Goal: Task Accomplishment & Management: Manage account settings

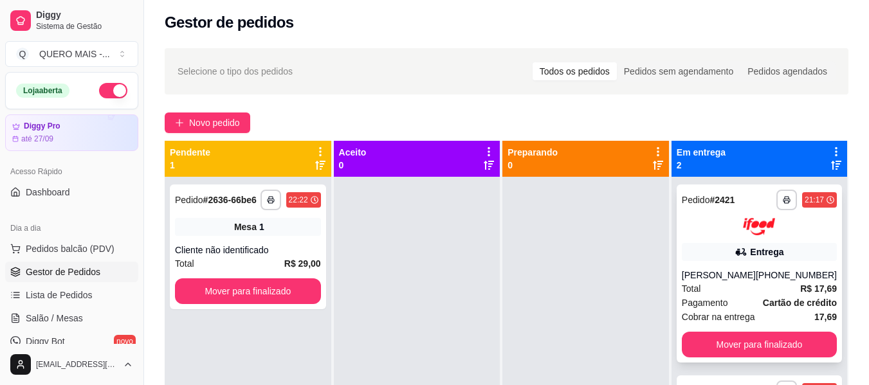
scroll to position [36, 0]
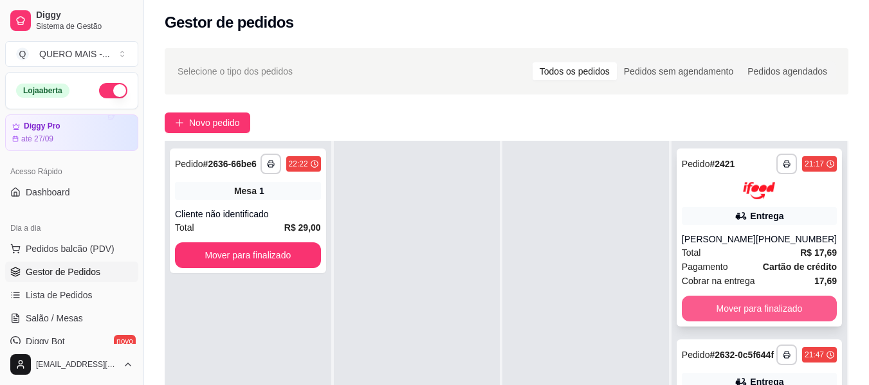
click at [719, 301] on button "Mover para finalizado" at bounding box center [758, 309] width 155 height 26
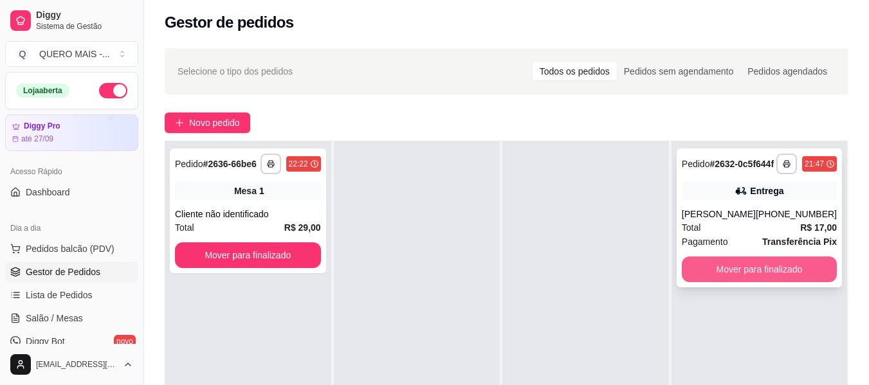
click at [733, 281] on button "Mover para finalizado" at bounding box center [758, 270] width 155 height 26
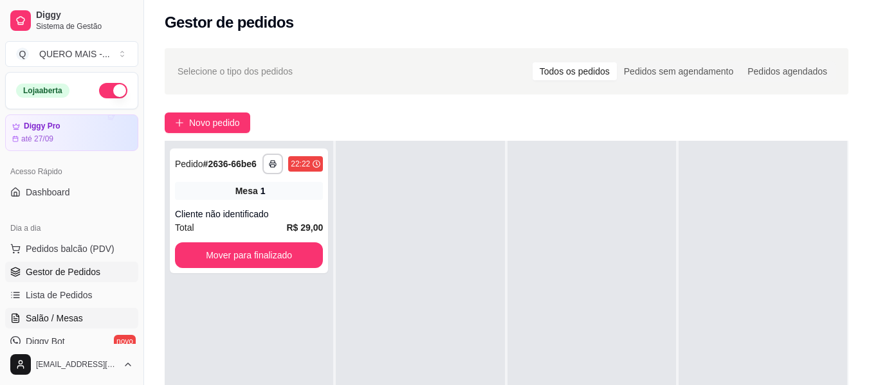
click at [66, 319] on span "Salão / Mesas" at bounding box center [54, 318] width 57 height 13
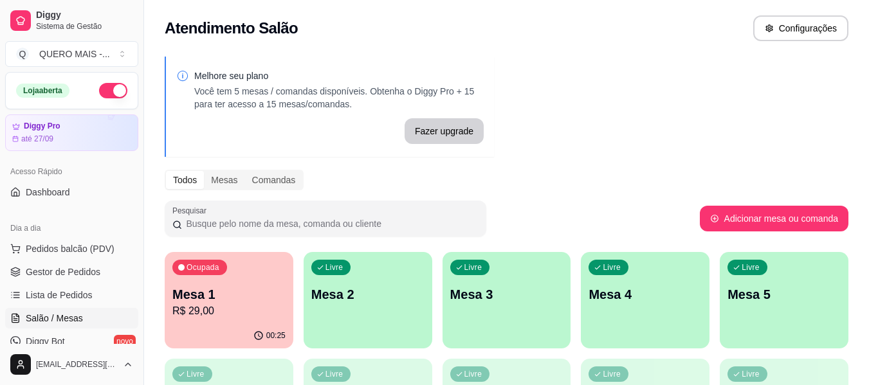
click at [235, 310] on p "R$ 29,00" at bounding box center [228, 310] width 113 height 15
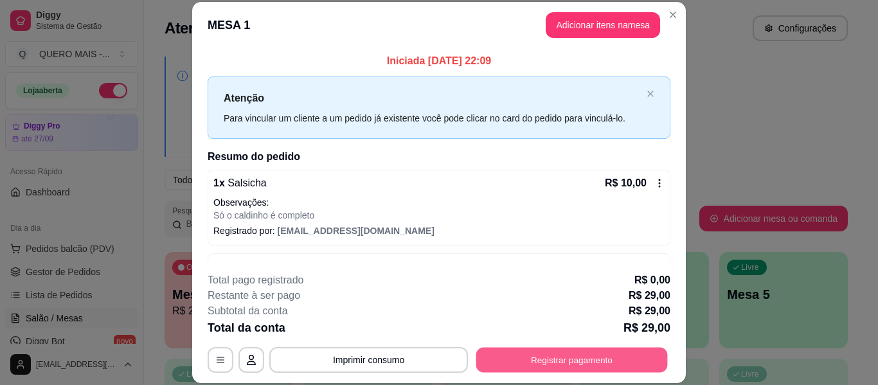
click at [536, 357] on button "Registrar pagamento" at bounding box center [572, 360] width 192 height 25
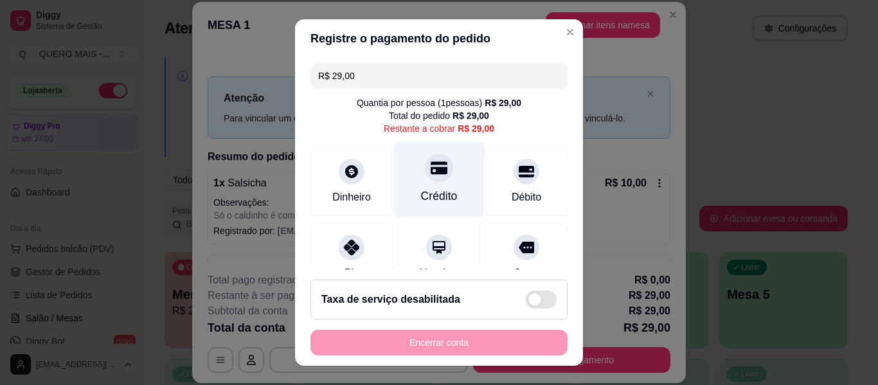
click at [425, 181] on div at bounding box center [439, 168] width 28 height 28
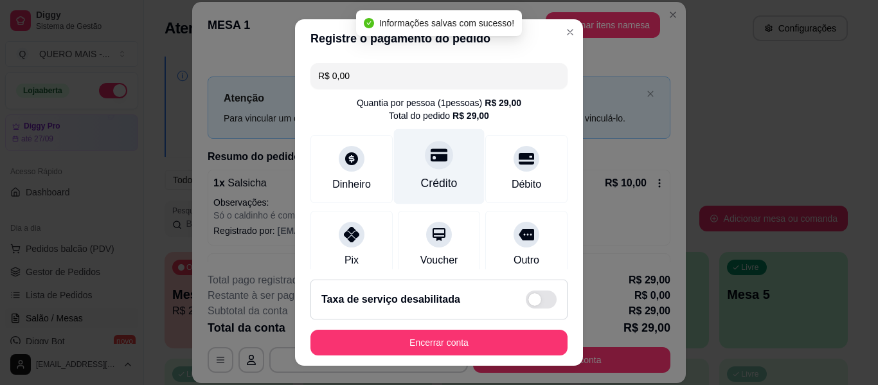
type input "R$ 0,00"
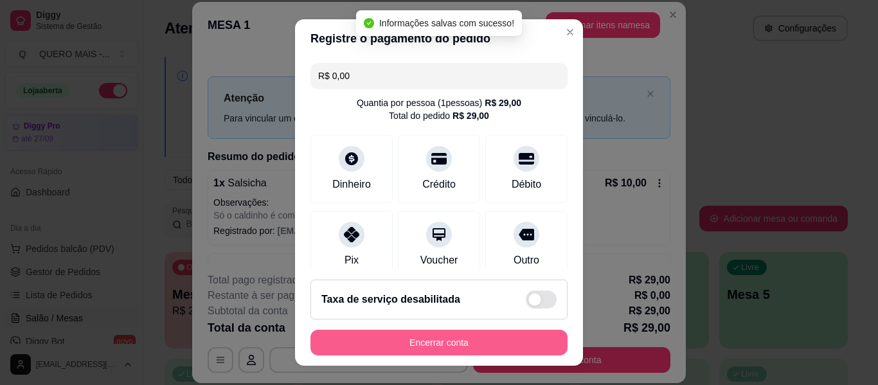
click at [436, 340] on button "Encerrar conta" at bounding box center [439, 343] width 257 height 26
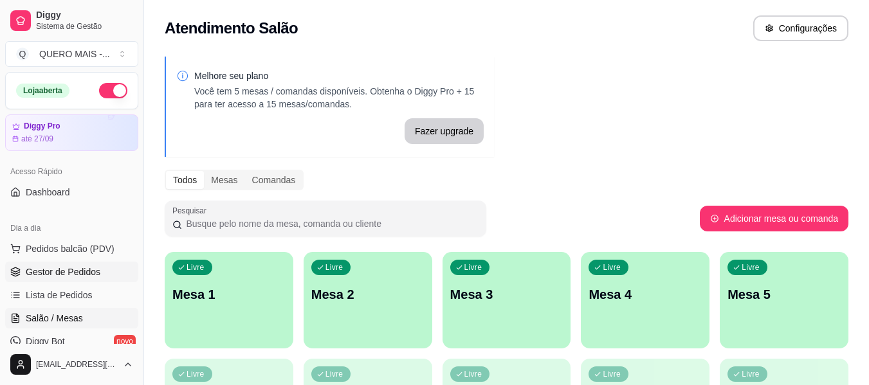
click at [96, 280] on link "Gestor de Pedidos" at bounding box center [71, 272] width 133 height 21
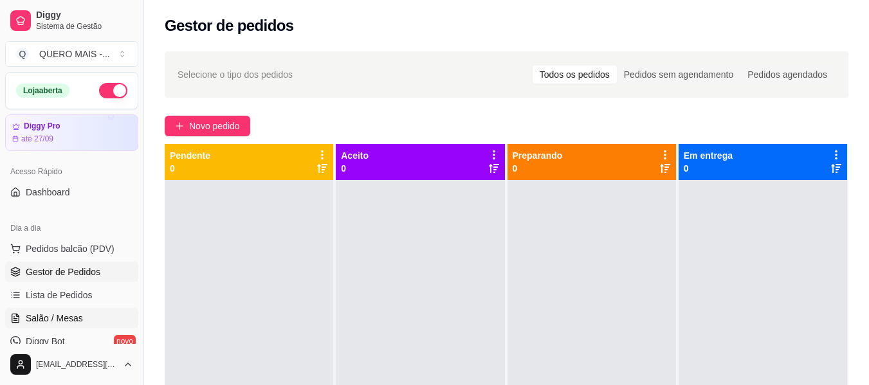
click at [82, 321] on link "Salão / Mesas" at bounding box center [71, 318] width 133 height 21
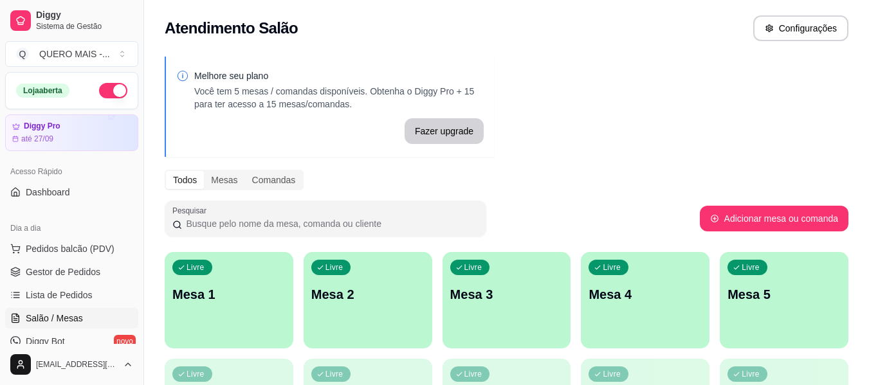
click at [577, 186] on div "Todos Mesas Comandas" at bounding box center [506, 180] width 683 height 21
click at [639, 126] on div "Melhore seu plano Você tem 5 mesas / comandas disponíveis. Obtenha o Diggy Pro …" at bounding box center [506, 313] width 725 height 528
click at [109, 92] on button "button" at bounding box center [113, 90] width 28 height 15
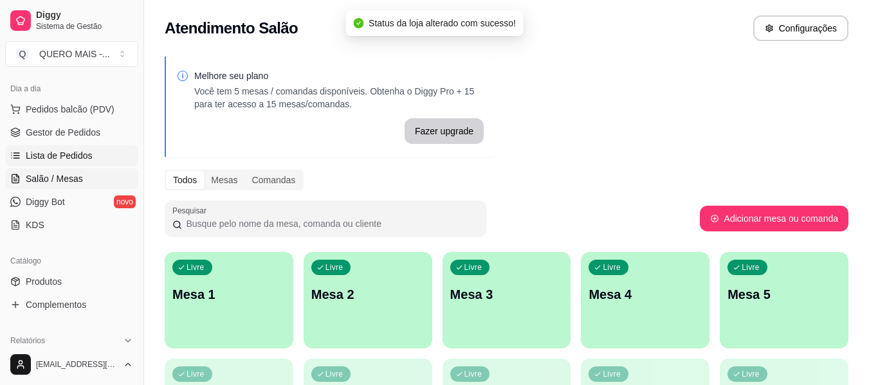
scroll to position [129, 0]
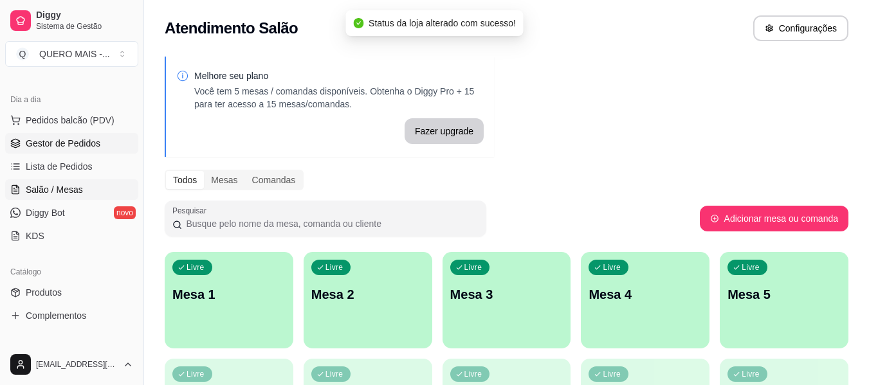
click at [78, 150] on link "Gestor de Pedidos" at bounding box center [71, 143] width 133 height 21
